Goal: Participate in discussion

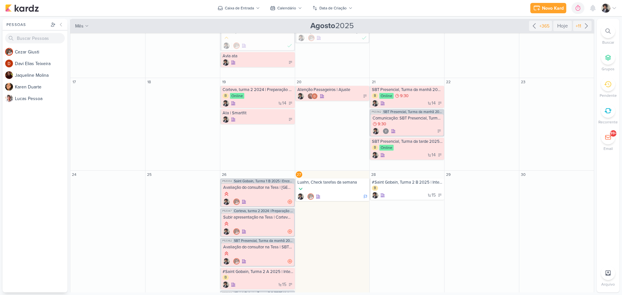
scroll to position [292, 0]
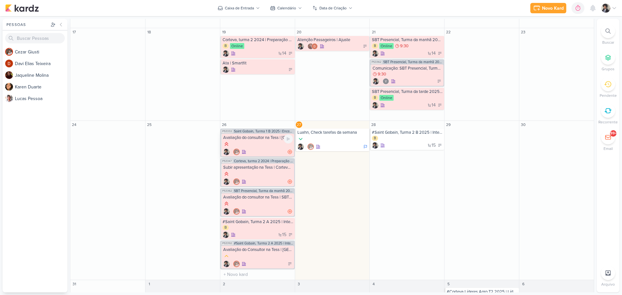
click at [274, 141] on div at bounding box center [258, 144] width 70 height 7
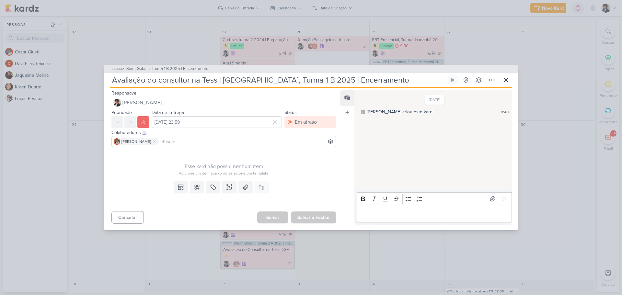
click at [398, 216] on p "Editor editing area: main" at bounding box center [434, 214] width 148 height 8
click at [502, 197] on icon at bounding box center [504, 198] width 5 height 5
click at [505, 78] on icon at bounding box center [506, 80] width 8 height 8
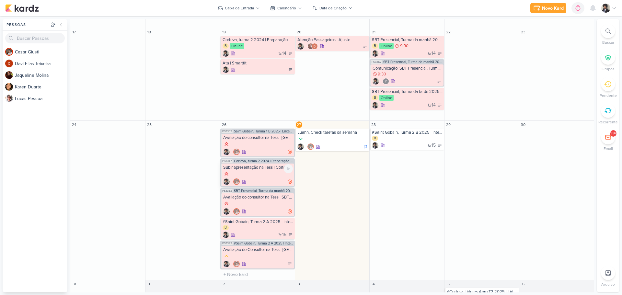
click at [275, 175] on div at bounding box center [258, 174] width 70 height 7
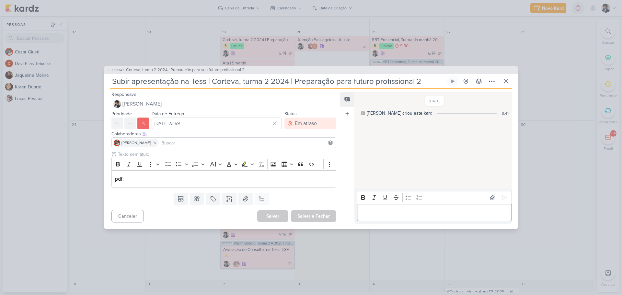
click at [410, 214] on p "Editor editing area: main" at bounding box center [434, 213] width 148 height 8
click at [410, 214] on p "cade :(" at bounding box center [434, 213] width 148 height 8
click at [410, 215] on p "cade :(" at bounding box center [434, 213] width 148 height 8
copy p "cade :("
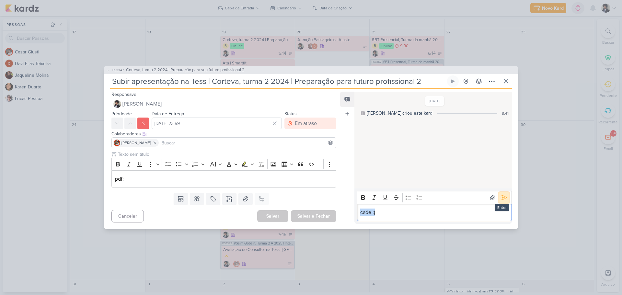
click at [501, 197] on icon at bounding box center [504, 197] width 6 height 6
click at [506, 82] on icon at bounding box center [506, 81] width 8 height 8
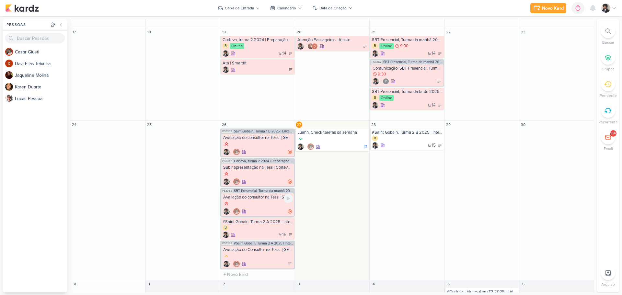
click at [270, 208] on div "Avaliação do consultor na Tess | SBT Turma manhã e tarde| O melhor do conflito" at bounding box center [257, 204] width 73 height 23
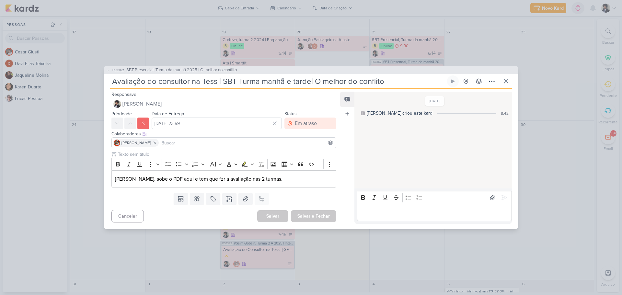
click at [398, 213] on p "Editor editing area: main" at bounding box center [434, 213] width 148 height 8
click at [504, 198] on icon at bounding box center [504, 197] width 6 height 6
click at [506, 83] on icon at bounding box center [506, 81] width 8 height 8
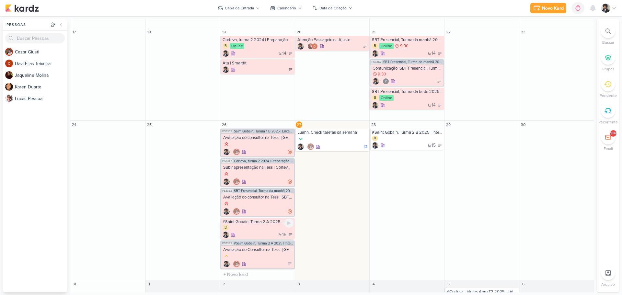
click at [258, 228] on div "B" at bounding box center [258, 228] width 71 height 6
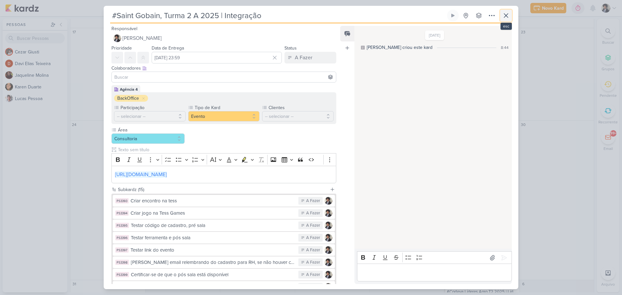
click at [507, 15] on icon at bounding box center [506, 16] width 8 height 8
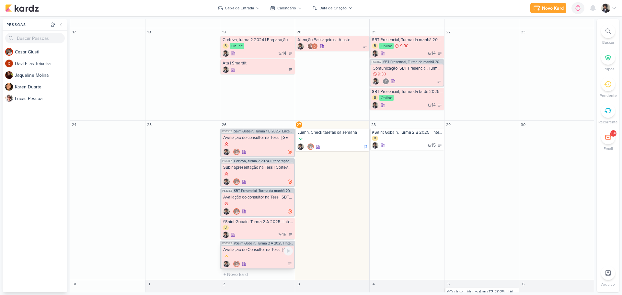
click at [269, 262] on div at bounding box center [258, 264] width 70 height 6
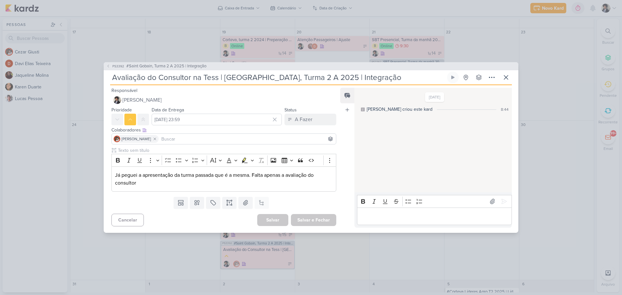
drag, startPoint x: 405, startPoint y: 227, endPoint x: 408, endPoint y: 219, distance: 8.7
click at [407, 225] on div "Rich Text Editor Bold Italic Underline Strikethrough Bulleted List Numbered Lis…" at bounding box center [432, 209] width 157 height 35
click at [409, 216] on p "Editor editing area: main" at bounding box center [434, 217] width 148 height 8
click at [505, 199] on button at bounding box center [504, 201] width 10 height 10
click at [506, 76] on icon at bounding box center [506, 78] width 8 height 8
